Goal: Transaction & Acquisition: Purchase product/service

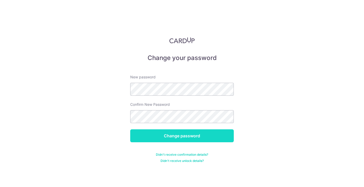
click at [176, 132] on input "Change password" at bounding box center [182, 136] width 104 height 13
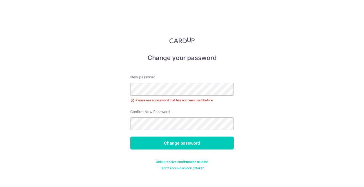
click at [159, 153] on form "New password Please use a password that has not been used before. Confirm New P…" at bounding box center [182, 119] width 104 height 102
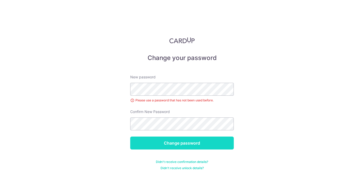
click at [170, 143] on input "Change password" at bounding box center [182, 143] width 104 height 13
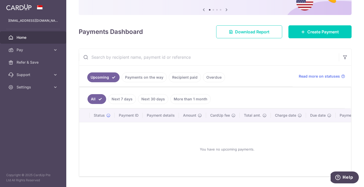
scroll to position [52, 0]
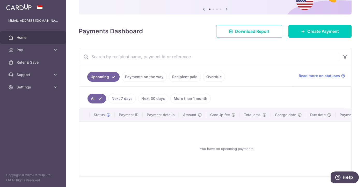
click at [184, 78] on link "Recipient paid" at bounding box center [185, 77] width 32 height 10
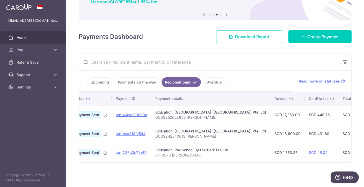
scroll to position [0, 0]
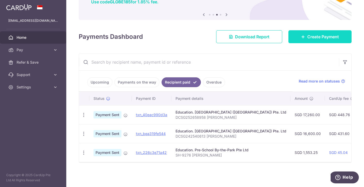
click at [305, 38] on icon at bounding box center [303, 37] width 4 height 4
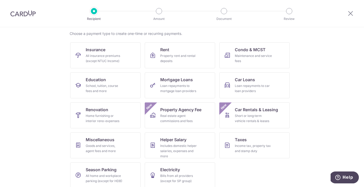
scroll to position [45, 0]
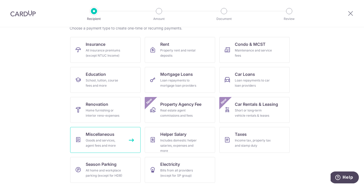
click at [109, 142] on div "Goods and services, agent fees and more" at bounding box center [104, 143] width 37 height 10
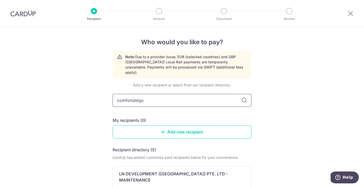
type input "comfortdelgor"
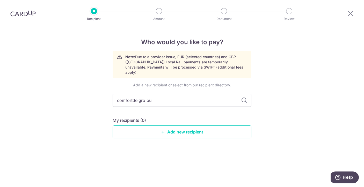
type input "comfortdelgro bus"
click at [245, 97] on icon at bounding box center [244, 100] width 6 height 6
click at [244, 97] on icon at bounding box center [244, 100] width 6 height 6
click at [196, 94] on input "comfortdelgro bus" at bounding box center [182, 100] width 139 height 13
click at [244, 97] on icon at bounding box center [244, 100] width 6 height 6
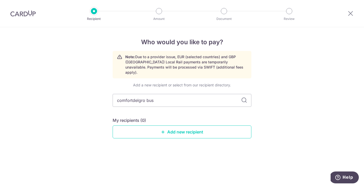
click at [244, 97] on icon at bounding box center [244, 100] width 6 height 6
click at [154, 97] on input "comfortdelgro bus" at bounding box center [182, 100] width 139 height 13
type input "comfortdelgro b"
click at [149, 110] on div "Add a new recipient or select from our recipient directory. comfortdelgro b My …" at bounding box center [182, 115] width 139 height 64
click at [157, 98] on input "comfortdelgro b" at bounding box center [182, 100] width 139 height 13
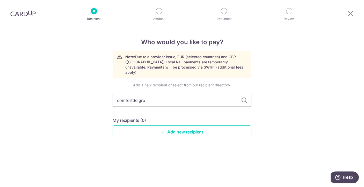
type input "comfortdelgro"
click at [167, 126] on link "Add new recipient" at bounding box center [182, 132] width 139 height 13
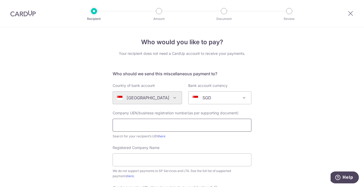
click at [167, 124] on input "text" at bounding box center [182, 125] width 139 height 13
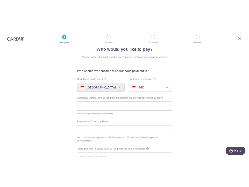
scroll to position [19, 0]
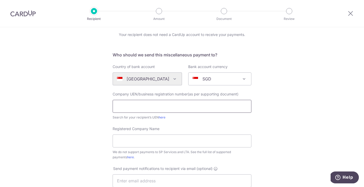
paste input "199607256W"
type input "199607256W"
click at [363, 66] on div "Who would you like to pay? Your recipient does not need a CardUp account to rec…" at bounding box center [182, 168] width 364 height 321
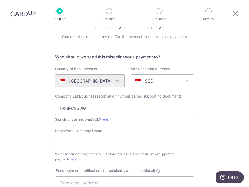
click at [103, 148] on input "Registered Company Name" at bounding box center [124, 143] width 139 height 13
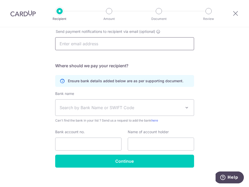
scroll to position [159, 0]
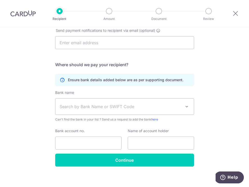
type input "ComfortDelGro Bus Pte Ltd"
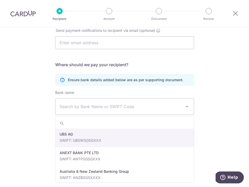
click at [186, 106] on span at bounding box center [187, 107] width 6 height 6
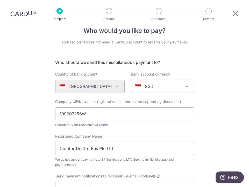
scroll to position [13, 0]
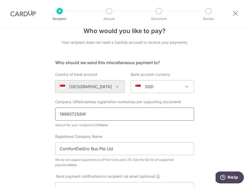
drag, startPoint x: 94, startPoint y: 112, endPoint x: 61, endPoint y: 112, distance: 32.4
click at [61, 112] on input "199607256W" at bounding box center [124, 114] width 139 height 13
type input "1"
paste input "199607256W"
type input "199607256W"
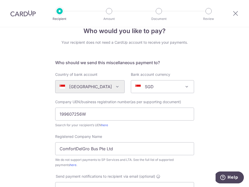
click at [122, 137] on div "Registered Company Name ComfortDelGro Bus Pte Ltd We do not support payments to…" at bounding box center [124, 151] width 139 height 34
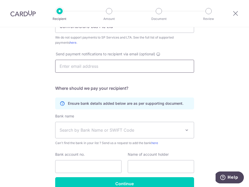
scroll to position [163, 0]
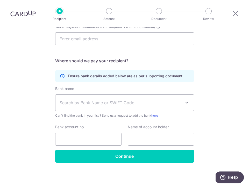
click at [182, 105] on span "Search by Bank Name or SWIFT Code" at bounding box center [124, 103] width 138 height 16
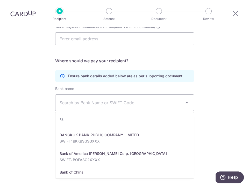
scroll to position [71, 0]
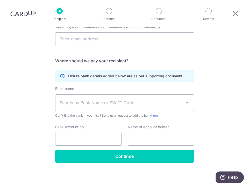
click at [234, 113] on div "Who would you like to pay? Your recipient does not need a CardUp account to rec…" at bounding box center [124, 26] width 249 height 324
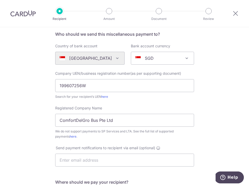
scroll to position [0, 0]
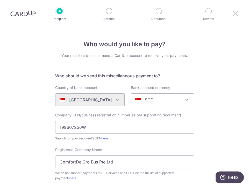
click at [234, 14] on icon at bounding box center [236, 13] width 6 height 6
